Goal: Task Accomplishment & Management: Manage account settings

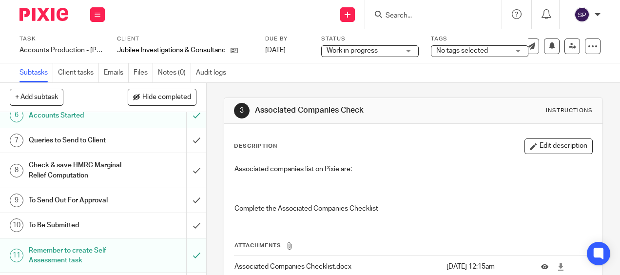
scroll to position [185, 0]
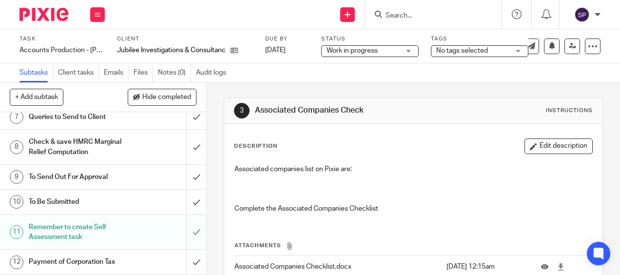
click at [136, 123] on div "Queries to Send to Client" at bounding box center [103, 117] width 148 height 15
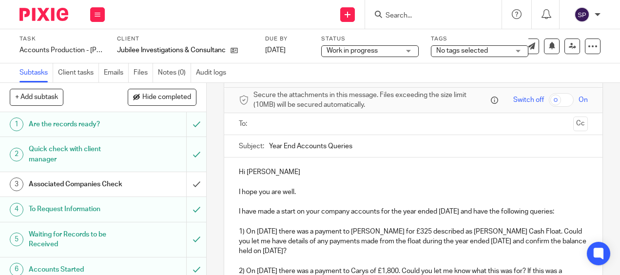
scroll to position [195, 0]
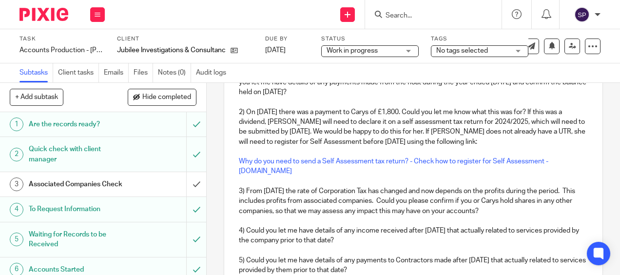
click at [403, 147] on p "2) On [DATE] there was a payment to Carys of £1,800. Could you let me know what…" at bounding box center [413, 126] width 348 height 39
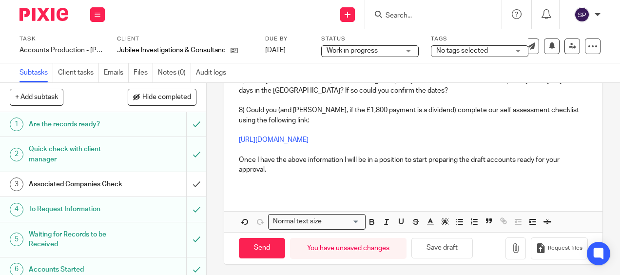
scroll to position [440, 0]
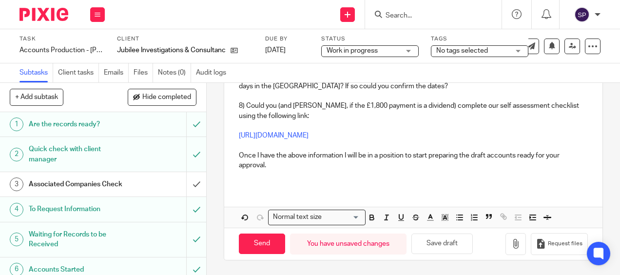
click at [243, 174] on p at bounding box center [413, 175] width 348 height 10
click at [433, 241] on button "Save draft" at bounding box center [441, 243] width 61 height 21
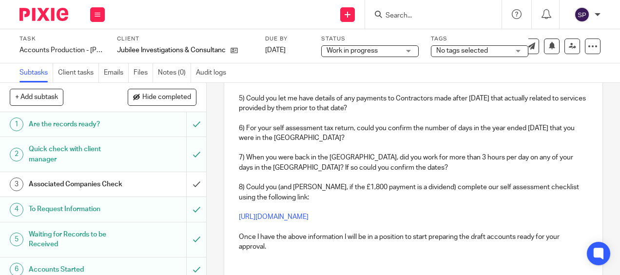
scroll to position [342, 0]
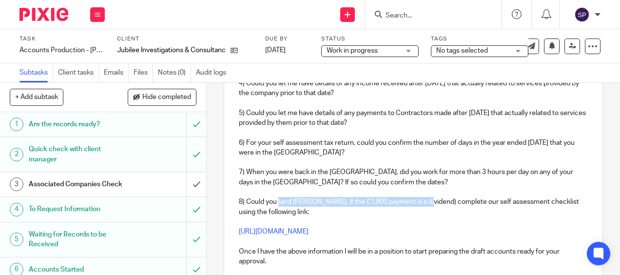
drag, startPoint x: 276, startPoint y: 204, endPoint x: 421, endPoint y: 201, distance: 145.2
click at [421, 201] on p "8) Could you (and Carys, if the £1,800 payment is a dividend) complete our self…" at bounding box center [413, 207] width 348 height 20
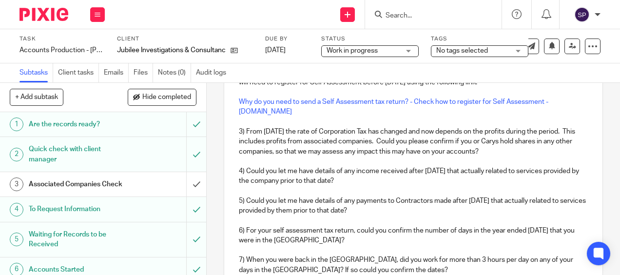
scroll to position [196, 0]
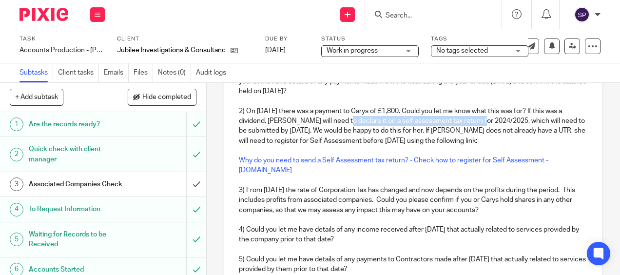
drag, startPoint x: 340, startPoint y: 133, endPoint x: 475, endPoint y: 130, distance: 134.5
click at [475, 130] on p "2) On 1 April 2025 there was a payment to Carys of £1,800. Could you let me kno…" at bounding box center [413, 125] width 348 height 39
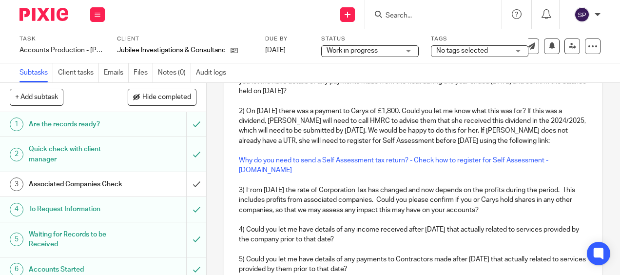
click at [567, 132] on p "2) On 1 April 2025 there was a payment to Carys of £1,800. Could you let me kno…" at bounding box center [413, 125] width 348 height 39
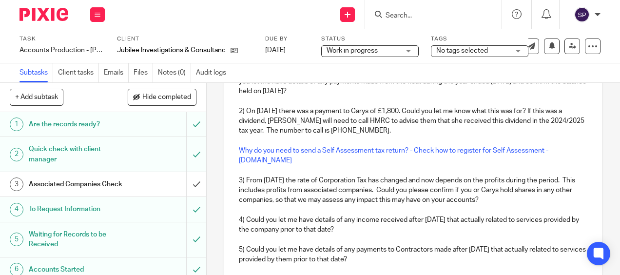
click at [281, 132] on p "2) On 1 April 2025 there was a payment to Carys of £1,800. Could you let me kno…" at bounding box center [413, 121] width 348 height 30
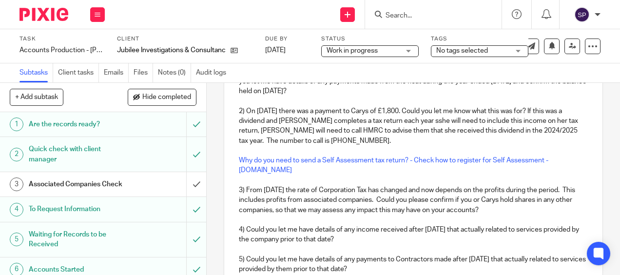
click at [421, 133] on p "2) On 1 April 2025 there was a payment to Carys of £1,800. Could you let me kno…" at bounding box center [413, 125] width 348 height 39
click at [256, 144] on p "2) On 1 April 2025 there was a payment to Carys of £1,800. Could you let me kno…" at bounding box center [413, 125] width 348 height 39
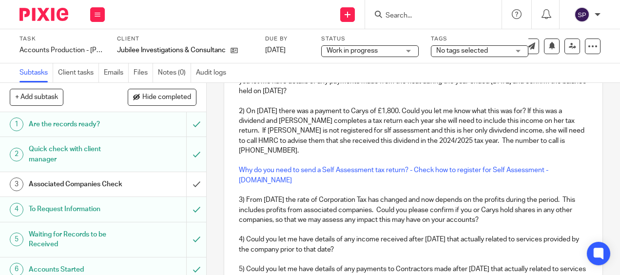
click at [347, 142] on p "2) On 1 April 2025 there was a payment to Carys of £1,800. Could you let me kno…" at bounding box center [413, 130] width 348 height 49
click at [470, 143] on p "2) On 1 April 2025 there was a payment to Carys of £1,800. Could you let me kno…" at bounding box center [413, 130] width 348 height 49
click at [507, 143] on p "2) On 1 April 2025 there was a payment to Carys of £1,800. Could you let me kno…" at bounding box center [413, 130] width 348 height 49
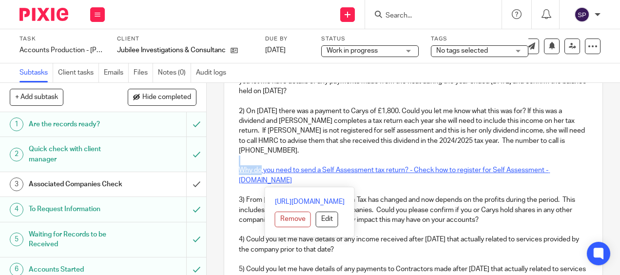
drag, startPoint x: 234, startPoint y: 176, endPoint x: 257, endPoint y: 182, distance: 24.1
click at [257, 182] on div "Hi Matt I hope you are well. I have made a start on your company accounts for t…" at bounding box center [413, 214] width 378 height 432
click at [275, 218] on button "Remove" at bounding box center [293, 219] width 36 height 16
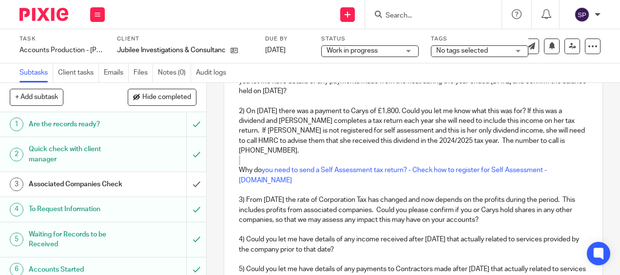
click at [231, 186] on div "Hi Matt I hope you are well. I have made a start on your company accounts for t…" at bounding box center [413, 214] width 378 height 432
click at [229, 185] on div "Hi Matt I hope you are well. I have made a start on your company accounts for t…" at bounding box center [413, 214] width 378 height 432
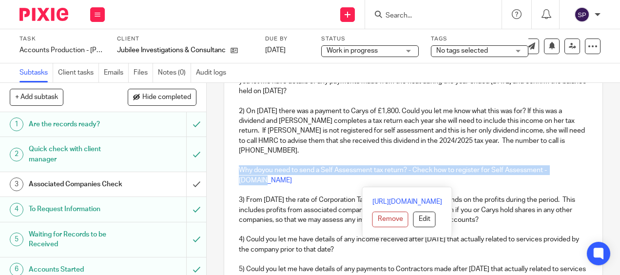
drag, startPoint x: 236, startPoint y: 182, endPoint x: 574, endPoint y: 180, distance: 337.7
click at [574, 180] on div "Hi Matt I hope you are well. I have made a start on your company accounts for t…" at bounding box center [413, 214] width 378 height 432
click at [372, 217] on button "Remove" at bounding box center [390, 219] width 36 height 16
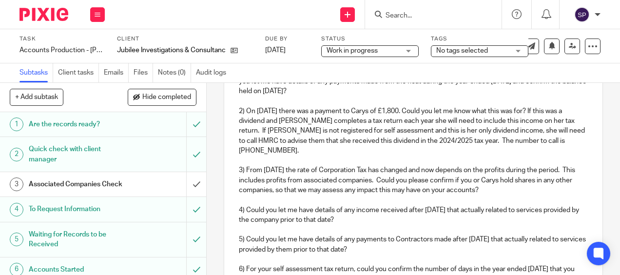
click at [291, 155] on p "2) On 1 April 2025 there was a payment to Carys of £1,800. Could you let me kno…" at bounding box center [413, 130] width 348 height 49
click at [413, 135] on p "2) On 1 April 2025 there was a payment to Carys of £1,800. Could you let me kno…" at bounding box center [413, 130] width 348 height 49
click at [414, 135] on p "2) On 1 April 2025 there was a payment to Carys of £1,800. Could you let me kno…" at bounding box center [413, 130] width 348 height 49
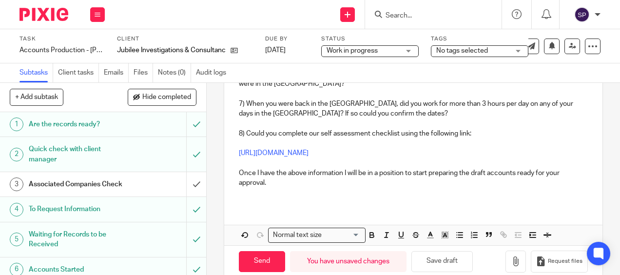
scroll to position [420, 0]
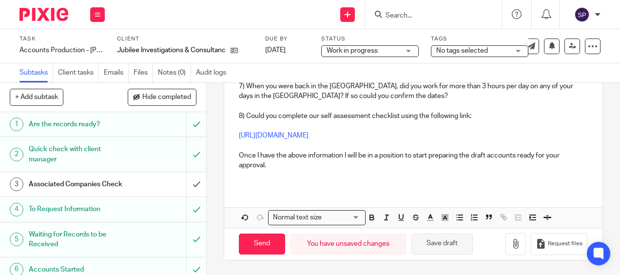
click at [449, 250] on button "Save draft" at bounding box center [441, 243] width 61 height 21
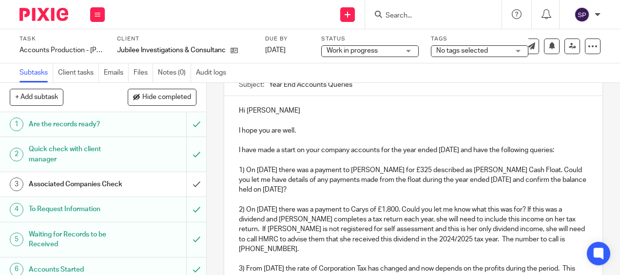
scroll to position [146, 0]
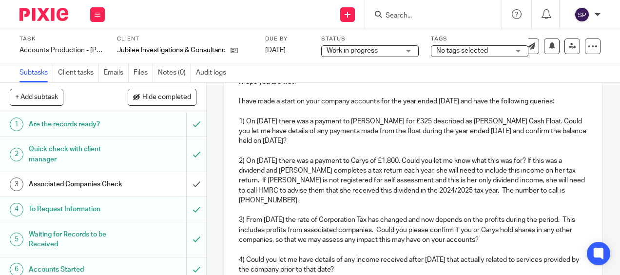
click at [252, 193] on p "2) On 1 April 2025 there was a payment to Carys of £1,800. Could you let me kno…" at bounding box center [413, 180] width 348 height 49
click at [441, 194] on p "2) On 1 April 2025 there was a payment to Carys of £1,800. Could you let me kno…" at bounding box center [413, 180] width 348 height 49
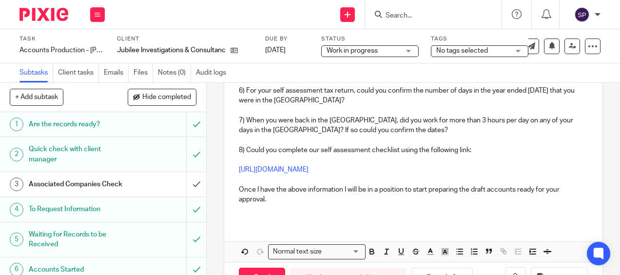
scroll to position [390, 0]
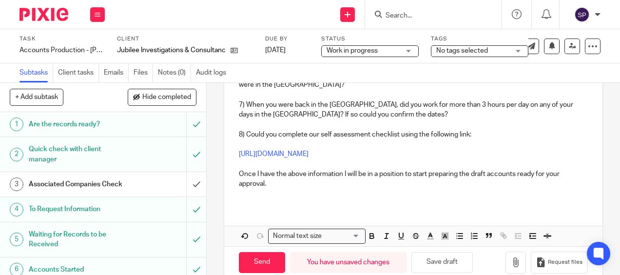
click at [245, 198] on p at bounding box center [413, 194] width 348 height 10
click at [423, 268] on button "Save draft" at bounding box center [441, 262] width 61 height 21
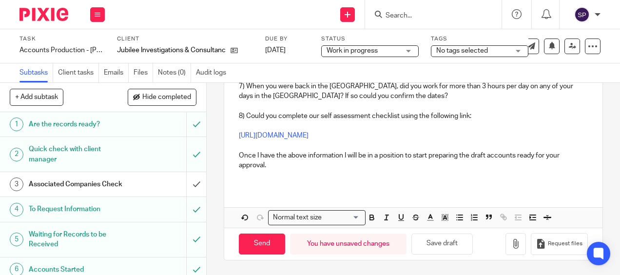
scroll to position [420, 0]
click at [427, 241] on button "Save draft" at bounding box center [441, 243] width 61 height 21
click at [449, 242] on button "Save draft" at bounding box center [441, 243] width 61 height 21
click at [425, 245] on button "Save draft" at bounding box center [441, 243] width 61 height 21
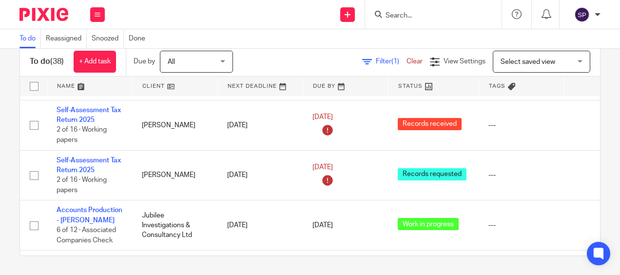
scroll to position [1689, 0]
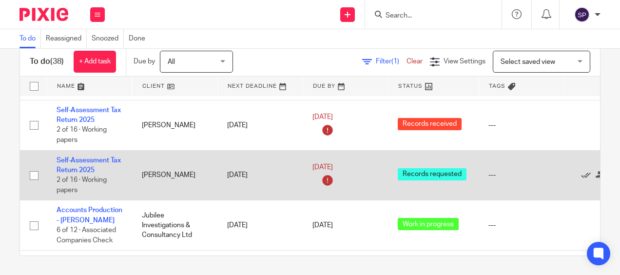
click at [84, 150] on td "Self-Assessment Tax Return 2025 2 of 16 · Working papers" at bounding box center [89, 175] width 85 height 50
click at [95, 157] on link "Self-Assessment Tax Return 2025" at bounding box center [89, 165] width 64 height 17
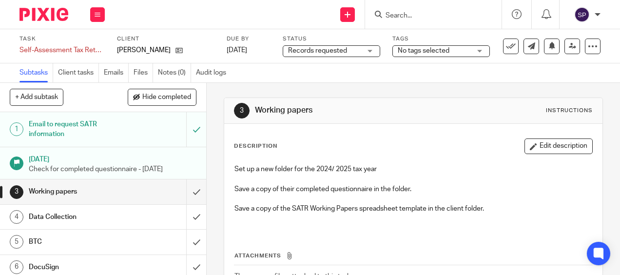
click at [453, 50] on span "No tags selected" at bounding box center [434, 51] width 73 height 10
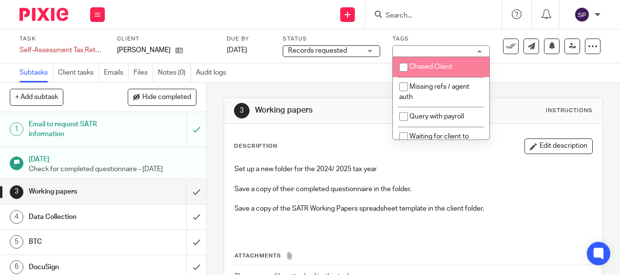
click at [434, 69] on span "Chased Client" at bounding box center [430, 66] width 43 height 7
checkbox input "true"
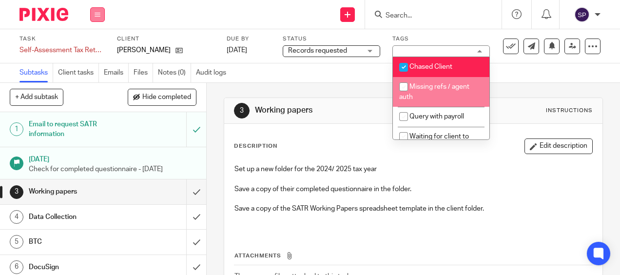
click at [93, 15] on button at bounding box center [97, 14] width 15 height 15
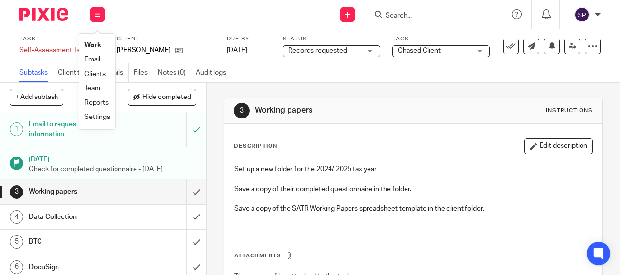
click at [85, 40] on li "Work" at bounding box center [97, 45] width 26 height 14
click at [88, 45] on link "Work" at bounding box center [92, 45] width 17 height 7
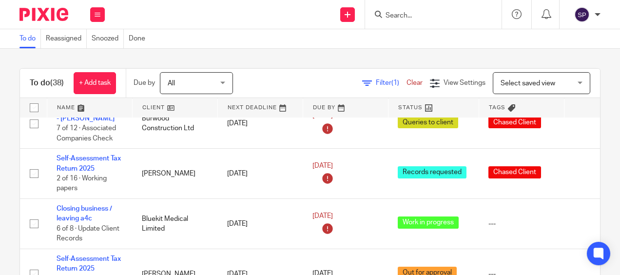
scroll to position [195, 0]
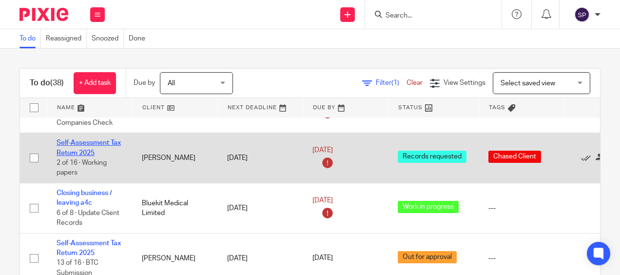
click at [88, 143] on link "Self-Assessment Tax Return 2025" at bounding box center [89, 147] width 64 height 17
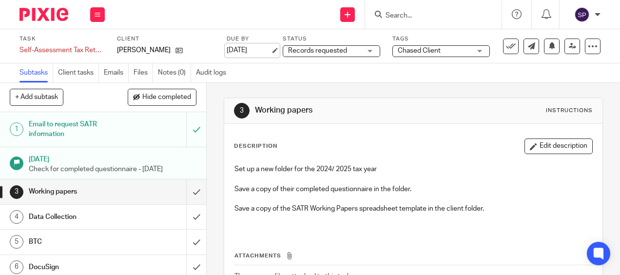
click at [258, 54] on link "[DATE]" at bounding box center [249, 50] width 44 height 10
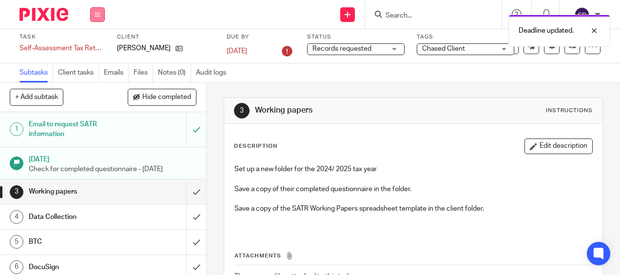
click at [99, 18] on button at bounding box center [97, 14] width 15 height 15
click at [96, 44] on link "Work" at bounding box center [92, 45] width 17 height 7
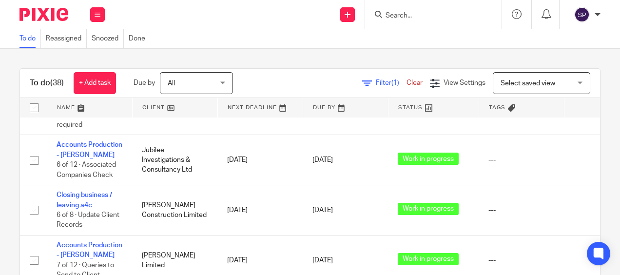
scroll to position [1786, 0]
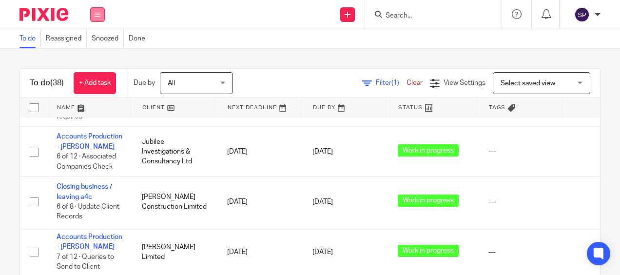
click at [100, 10] on button at bounding box center [97, 14] width 15 height 15
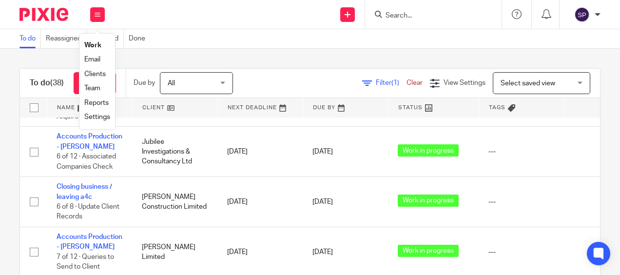
click at [95, 58] on link "Email" at bounding box center [92, 59] width 16 height 7
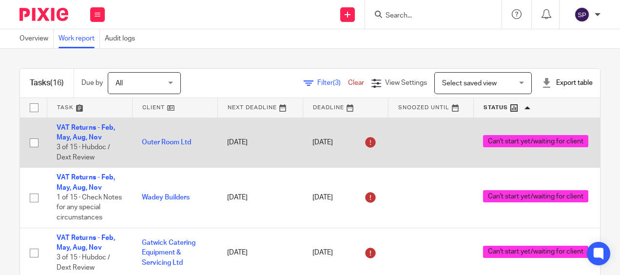
scroll to position [47, 0]
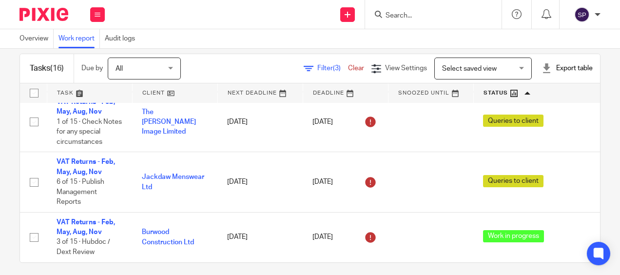
scroll to position [21, 0]
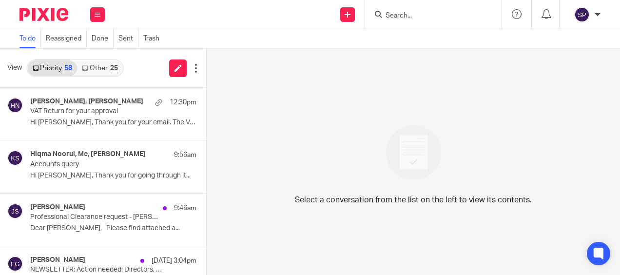
click at [88, 64] on link "Other 25" at bounding box center [99, 68] width 45 height 16
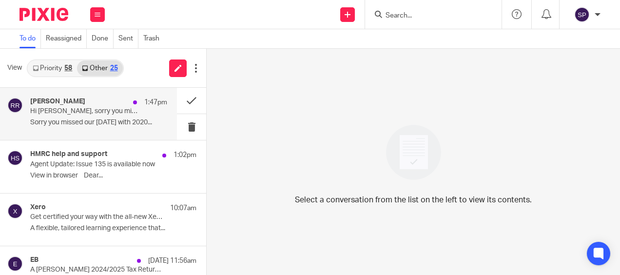
click at [81, 110] on p "Hi Sarah, sorry you missed my webinar!" at bounding box center [85, 111] width 110 height 8
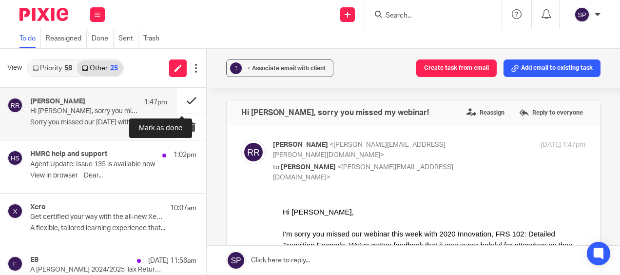
click at [177, 101] on button at bounding box center [191, 101] width 29 height 26
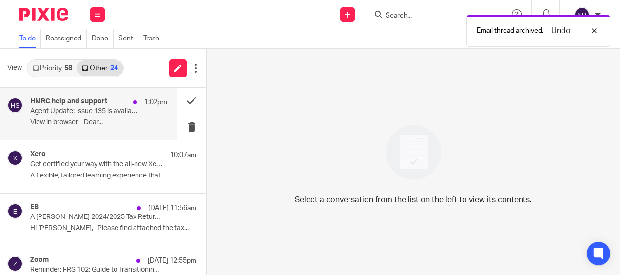
click at [128, 126] on p "View in browser﻿ Dear..." at bounding box center [98, 122] width 137 height 8
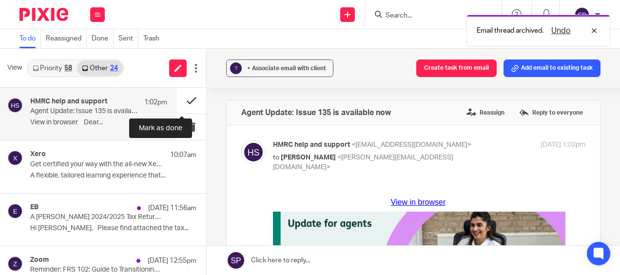
click at [185, 99] on button at bounding box center [191, 101] width 29 height 26
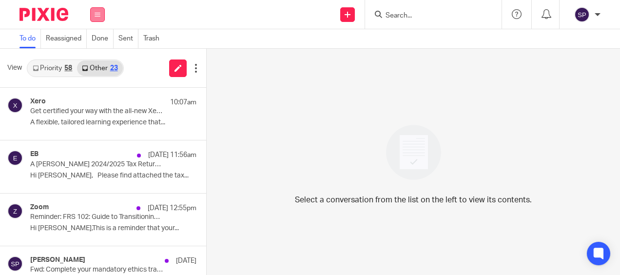
click at [99, 20] on button at bounding box center [97, 14] width 15 height 15
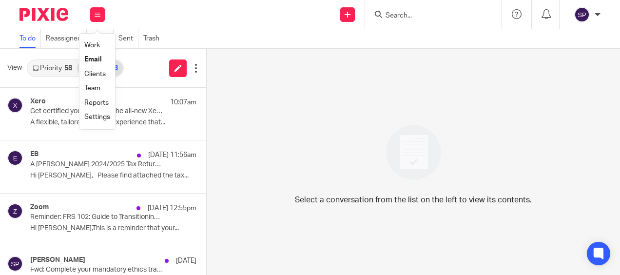
click at [97, 43] on link "Work" at bounding box center [92, 45] width 16 height 7
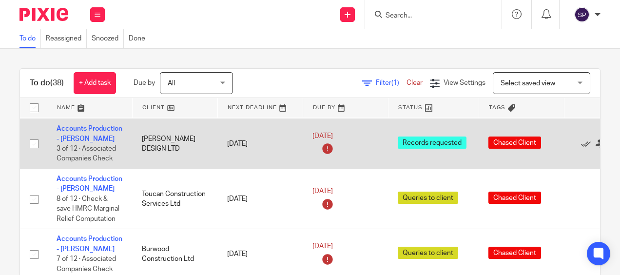
scroll to position [97, 0]
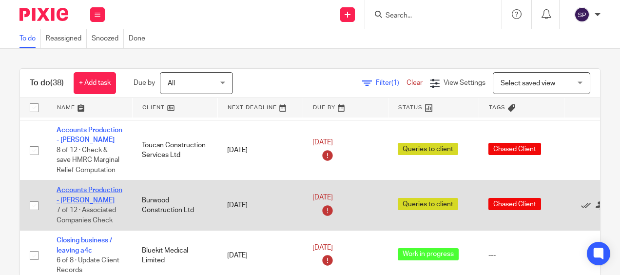
click at [73, 192] on link "Accounts Production - [PERSON_NAME]" at bounding box center [90, 195] width 66 height 17
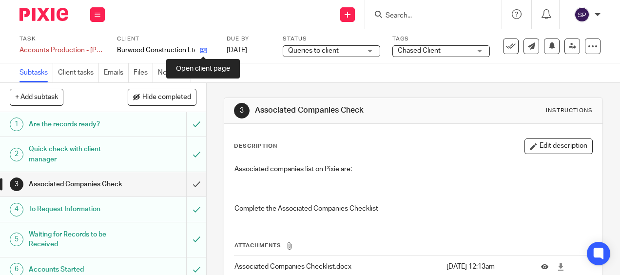
click at [206, 52] on icon at bounding box center [203, 50] width 7 height 7
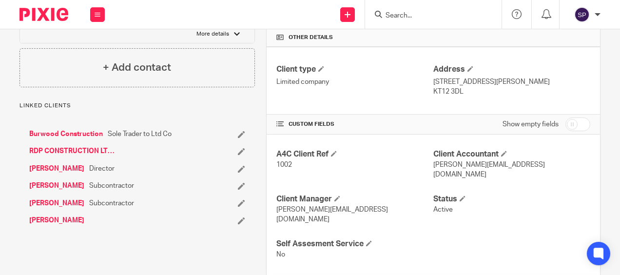
scroll to position [244, 0]
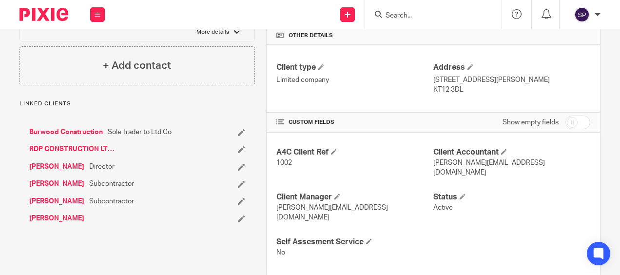
click at [71, 162] on link "[PERSON_NAME]" at bounding box center [56, 167] width 55 height 10
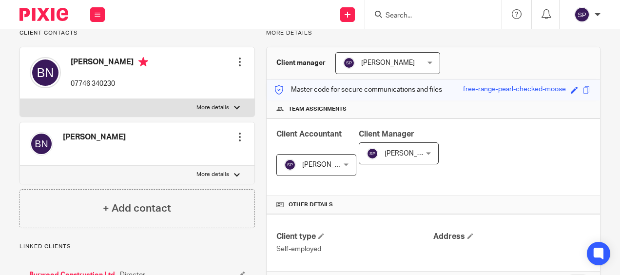
scroll to position [97, 0]
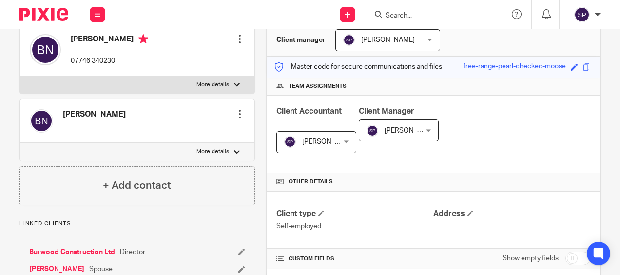
click at [68, 249] on link "Burwood Construction Ltd" at bounding box center [72, 252] width 86 height 10
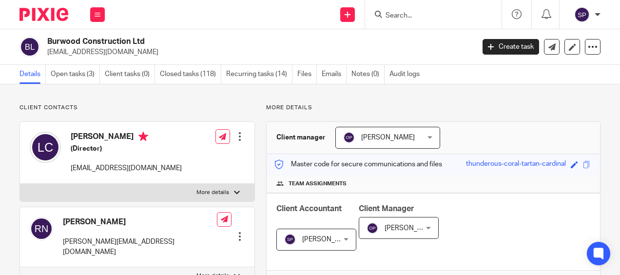
click at [236, 227] on div "Edit contact Create client from contact Export data Make primary CC in auto ema…" at bounding box center [231, 236] width 28 height 19
click at [238, 231] on div at bounding box center [240, 236] width 10 height 10
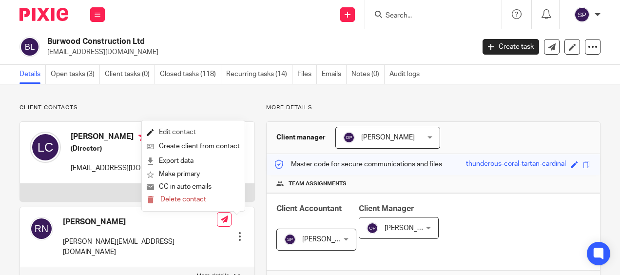
click at [198, 134] on link "Edit contact" at bounding box center [193, 132] width 93 height 14
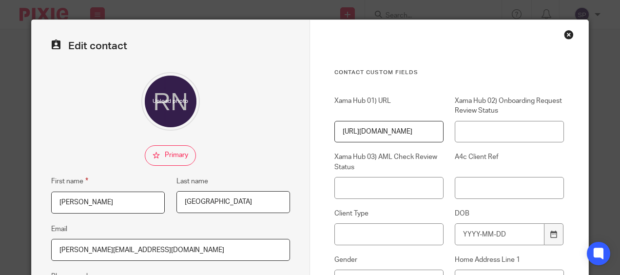
scroll to position [146, 0]
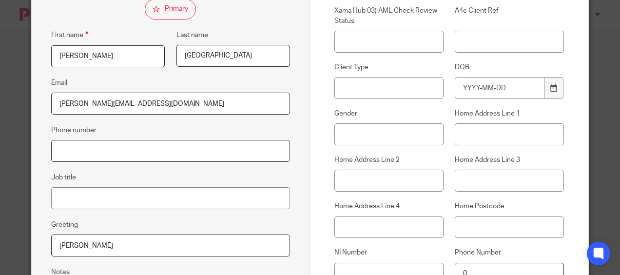
click at [69, 149] on input "Phone number" at bounding box center [170, 151] width 239 height 22
type input "07746340230"
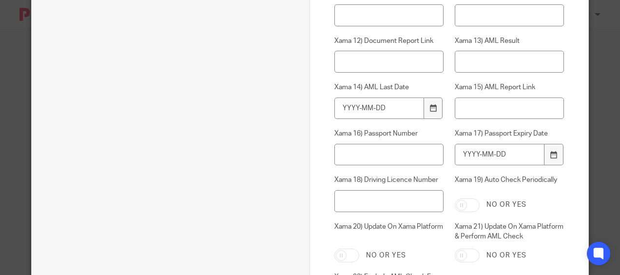
scroll to position [795, 0]
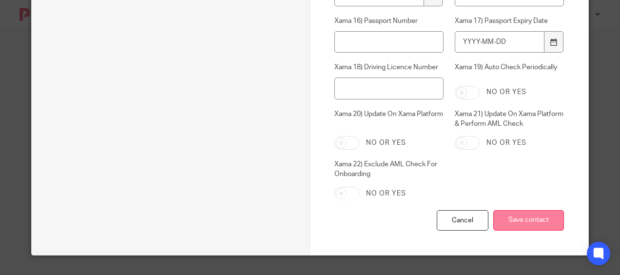
click at [534, 216] on input "Save contact" at bounding box center [528, 220] width 71 height 21
click at [509, 222] on input "Save contact" at bounding box center [528, 220] width 71 height 21
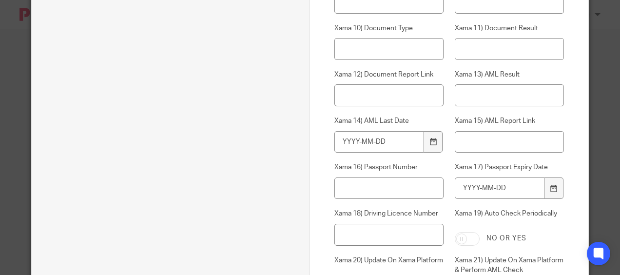
scroll to position [551, 0]
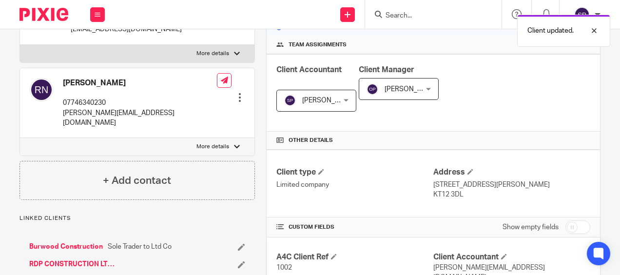
scroll to position [195, 0]
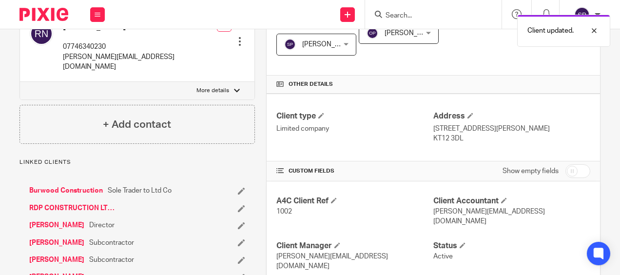
click at [45, 272] on link "[PERSON_NAME]" at bounding box center [56, 277] width 55 height 10
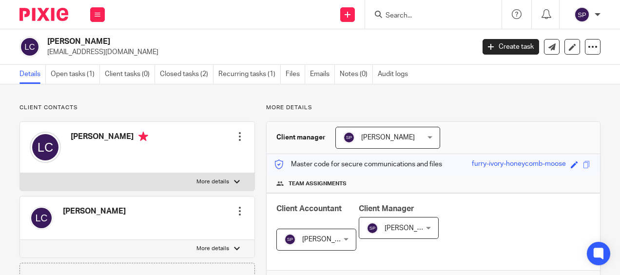
click at [236, 135] on div at bounding box center [240, 137] width 10 height 10
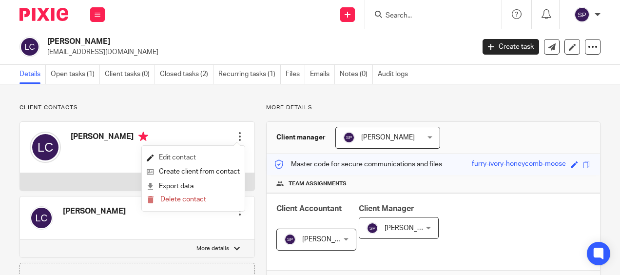
click at [193, 158] on link "Edit contact" at bounding box center [193, 158] width 93 height 14
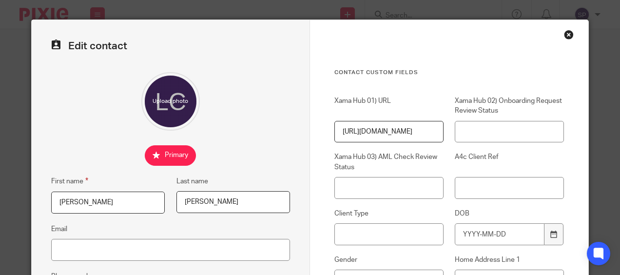
scroll to position [49, 0]
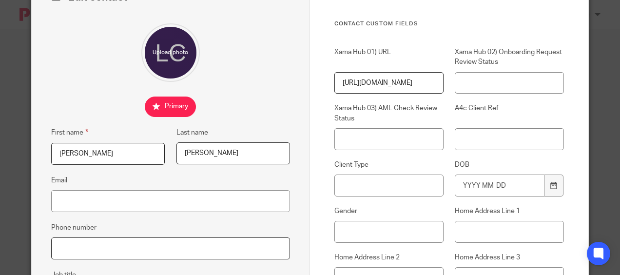
click at [64, 241] on input "Phone number" at bounding box center [170, 248] width 239 height 22
paste input "07876214132"
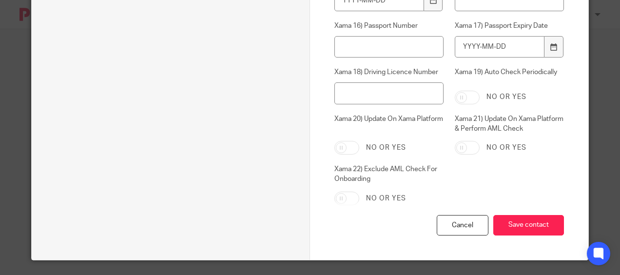
scroll to position [795, 0]
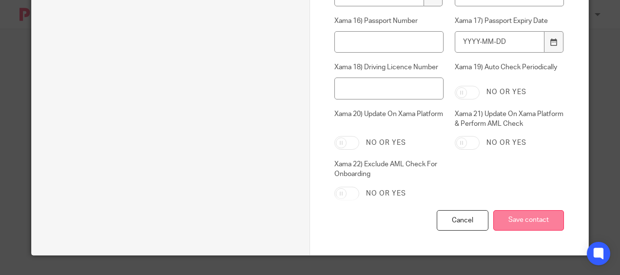
type input "07876214132"
click at [518, 219] on input "Save contact" at bounding box center [528, 220] width 71 height 21
click at [514, 217] on input "Save contact" at bounding box center [528, 220] width 71 height 21
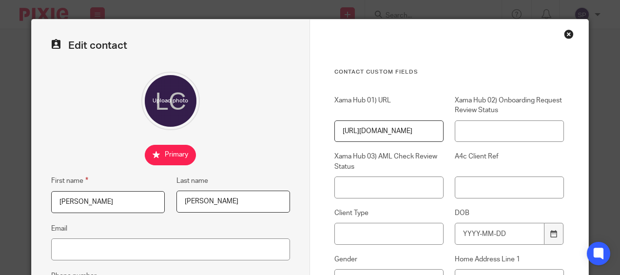
scroll to position [0, 0]
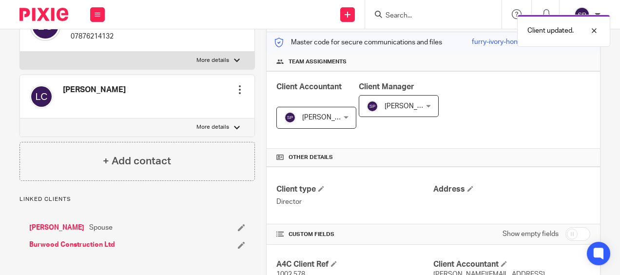
scroll to position [146, 0]
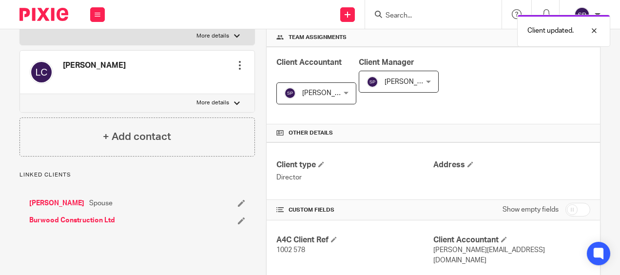
click at [75, 216] on link "Burwood Construction Ltd" at bounding box center [72, 220] width 86 height 10
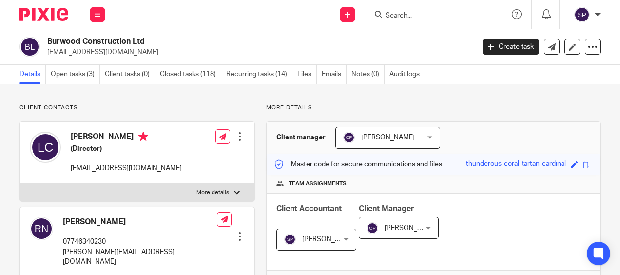
click at [236, 136] on div at bounding box center [240, 137] width 10 height 10
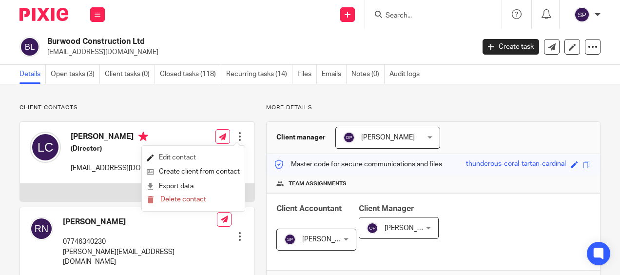
click at [174, 157] on link "Edit contact" at bounding box center [193, 158] width 93 height 14
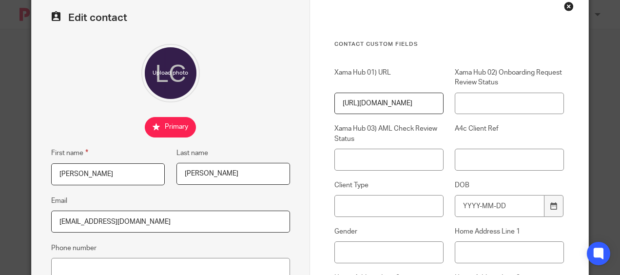
scroll to position [49, 0]
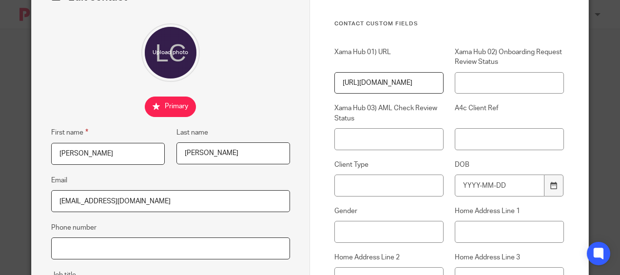
click at [83, 251] on input "Phone number" at bounding box center [170, 248] width 239 height 22
type input "07876214132"
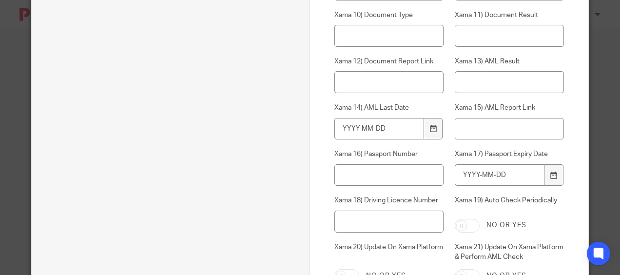
scroll to position [780, 0]
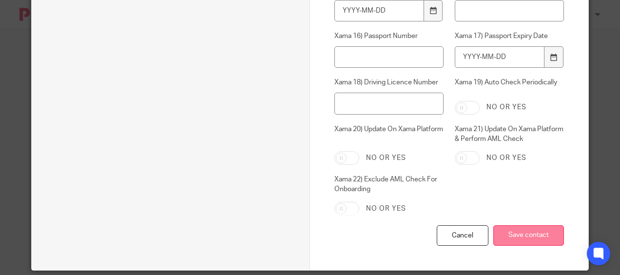
click at [532, 241] on input "Save contact" at bounding box center [528, 235] width 71 height 21
click at [529, 242] on input "Save contact" at bounding box center [528, 235] width 71 height 21
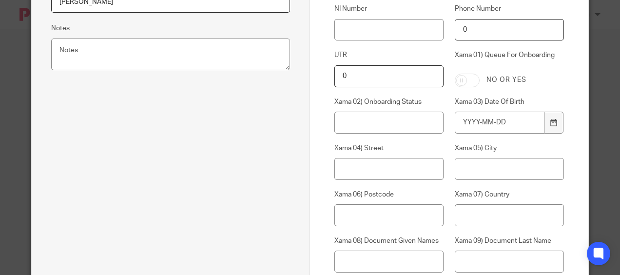
scroll to position [195, 0]
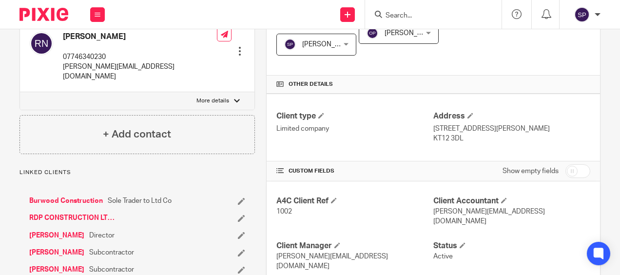
scroll to position [244, 0]
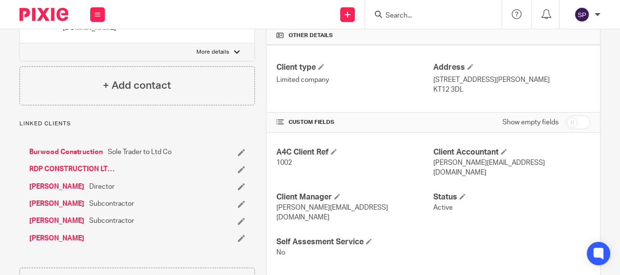
click at [47, 233] on link "[PERSON_NAME]" at bounding box center [56, 238] width 55 height 10
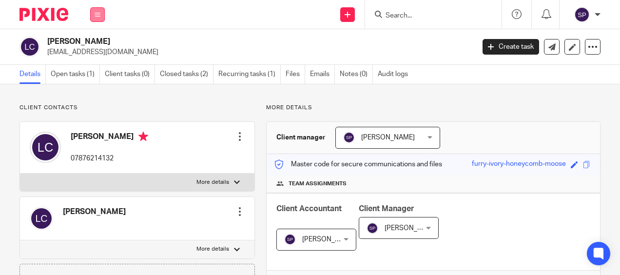
click at [97, 12] on icon at bounding box center [98, 15] width 6 height 6
click at [97, 46] on link "Work" at bounding box center [92, 45] width 16 height 7
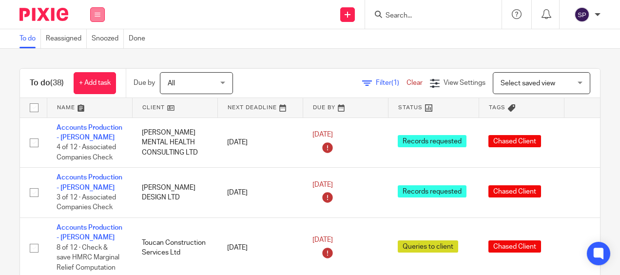
click at [94, 16] on button at bounding box center [97, 14] width 15 height 15
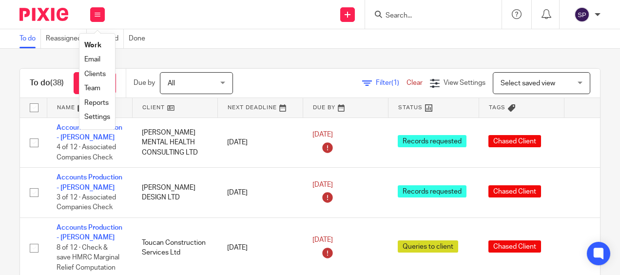
click at [88, 59] on link "Email" at bounding box center [92, 59] width 16 height 7
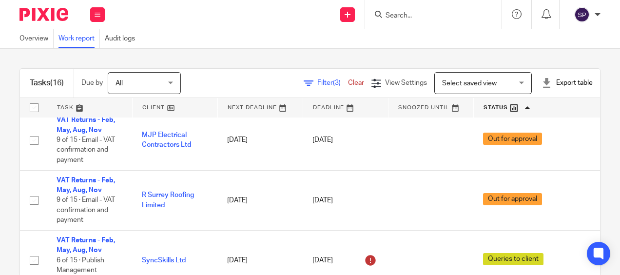
scroll to position [534, 0]
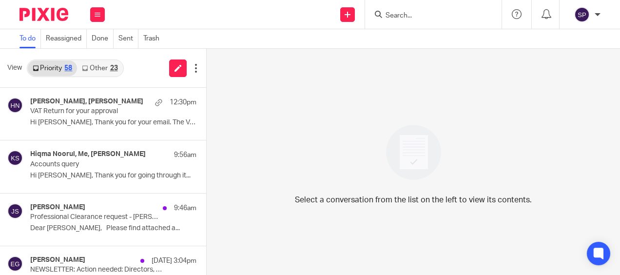
click at [101, 69] on link "Other 23" at bounding box center [99, 68] width 45 height 16
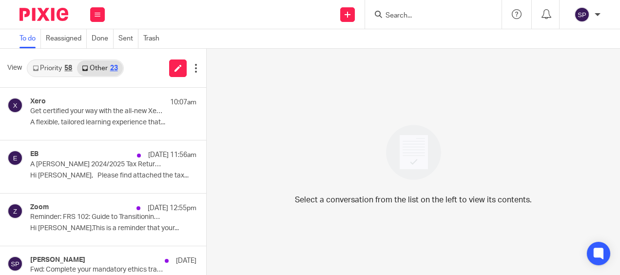
click at [100, 67] on link "Other 23" at bounding box center [99, 68] width 45 height 16
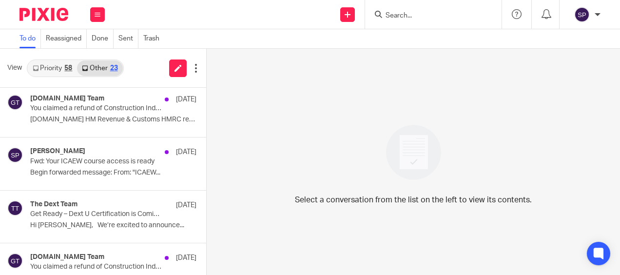
scroll to position [585, 0]
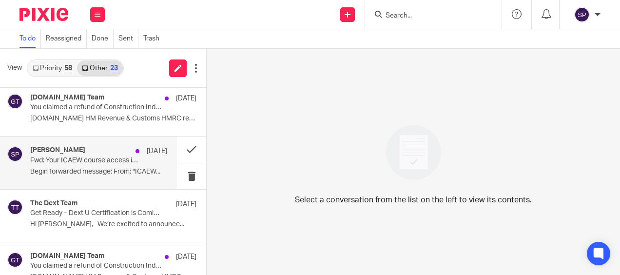
click at [119, 169] on p "Begin forwarded message: From: "ICAEW..." at bounding box center [98, 172] width 137 height 8
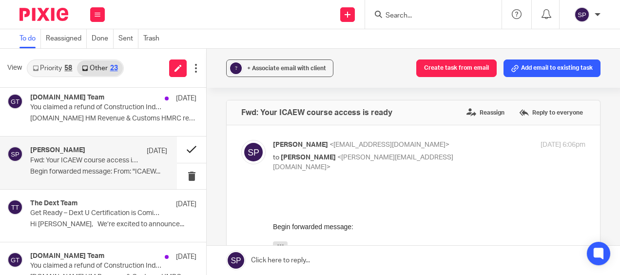
scroll to position [0, 0]
click at [183, 147] on button at bounding box center [191, 149] width 29 height 26
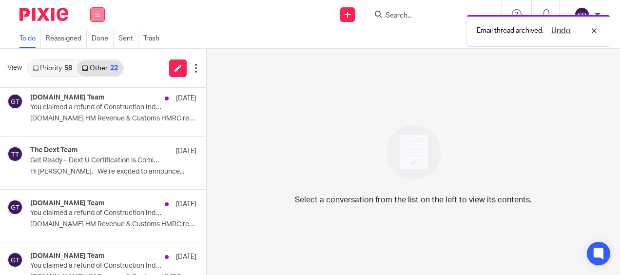
click at [97, 14] on icon at bounding box center [98, 15] width 6 height 6
click at [95, 43] on link "Work" at bounding box center [92, 45] width 16 height 7
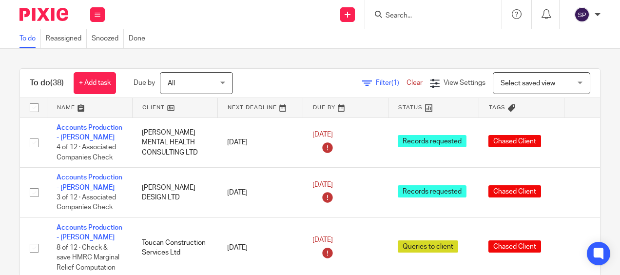
click at [1, 110] on div "To do (38) + Add task Due by All All [DATE] [DATE] This week Next week This mon…" at bounding box center [310, 162] width 620 height 226
click at [399, 17] on input "Search" at bounding box center [428, 16] width 88 height 9
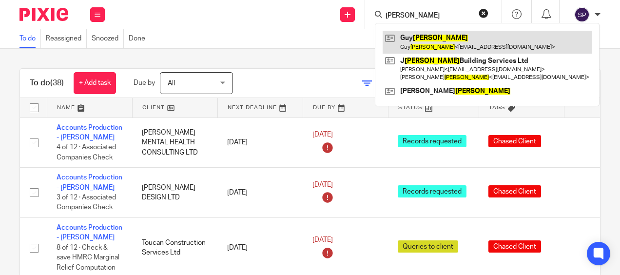
type input "pullen"
click at [418, 42] on link at bounding box center [487, 42] width 209 height 22
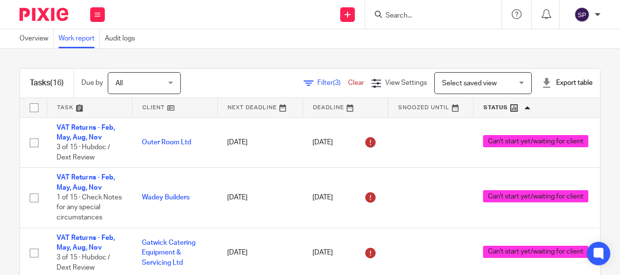
scroll to position [534, 0]
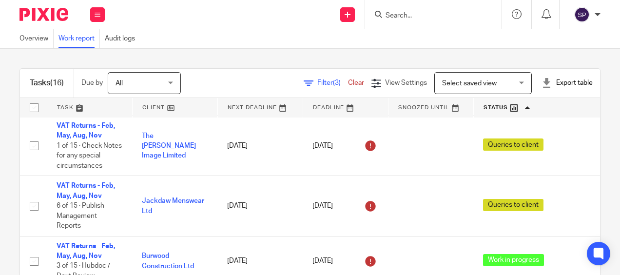
scroll to position [778, 0]
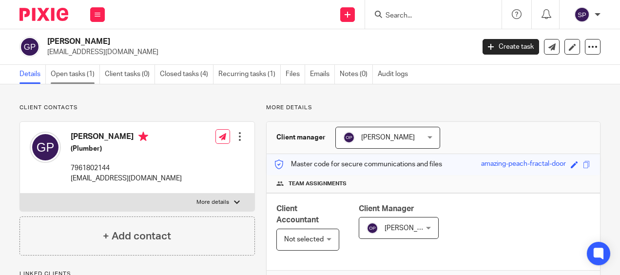
click at [77, 77] on link "Open tasks (1)" at bounding box center [75, 74] width 49 height 19
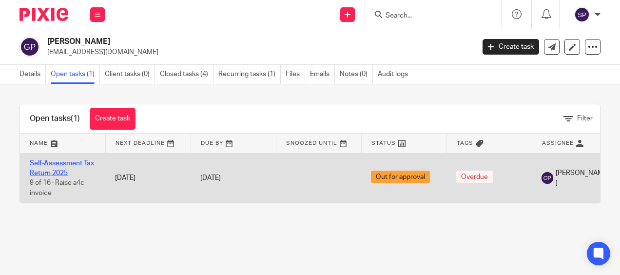
click at [34, 164] on link "Self-Assessment Tax Return 2025" at bounding box center [62, 168] width 64 height 17
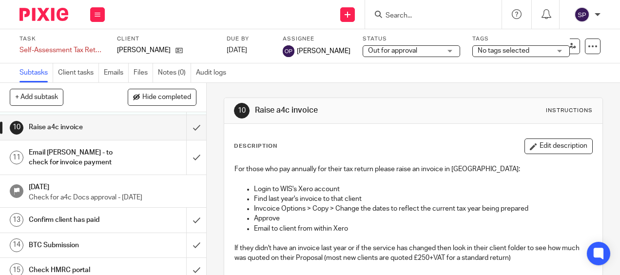
scroll to position [292, 0]
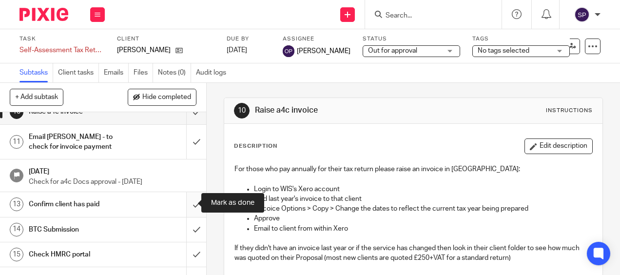
click at [183, 203] on input "submit" at bounding box center [103, 204] width 206 height 24
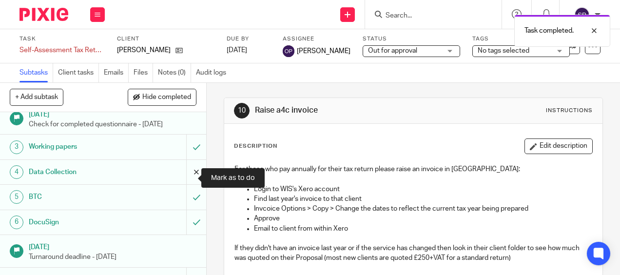
scroll to position [195, 0]
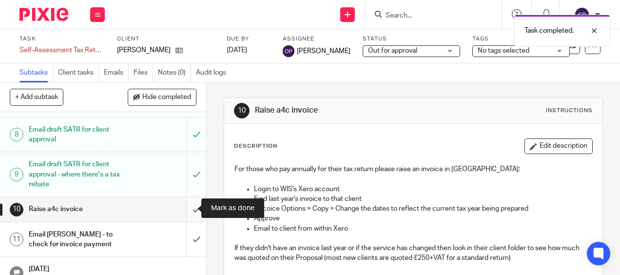
click at [181, 210] on input "submit" at bounding box center [103, 209] width 206 height 24
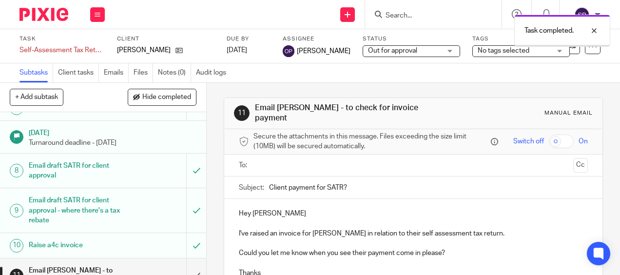
scroll to position [195, 0]
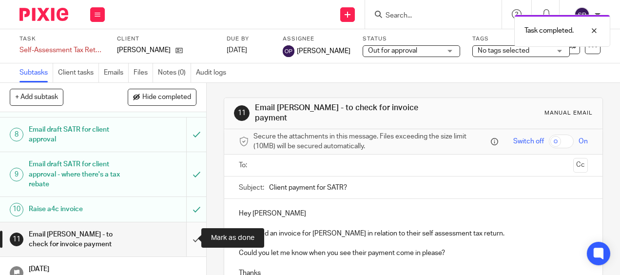
click at [185, 234] on input "submit" at bounding box center [103, 239] width 206 height 35
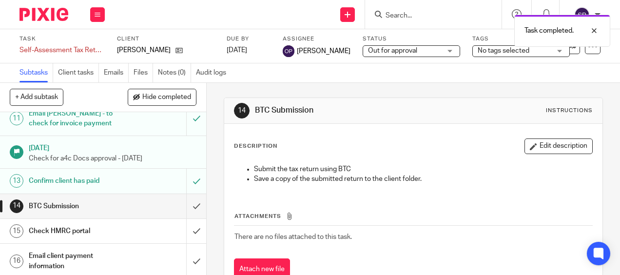
scroll to position [317, 0]
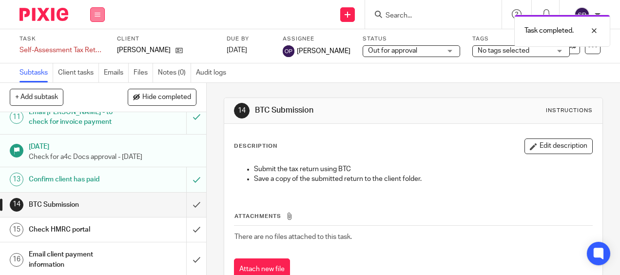
click at [98, 16] on icon at bounding box center [98, 15] width 6 height 6
click at [99, 46] on link "Work" at bounding box center [92, 45] width 17 height 7
